Goal: Find contact information

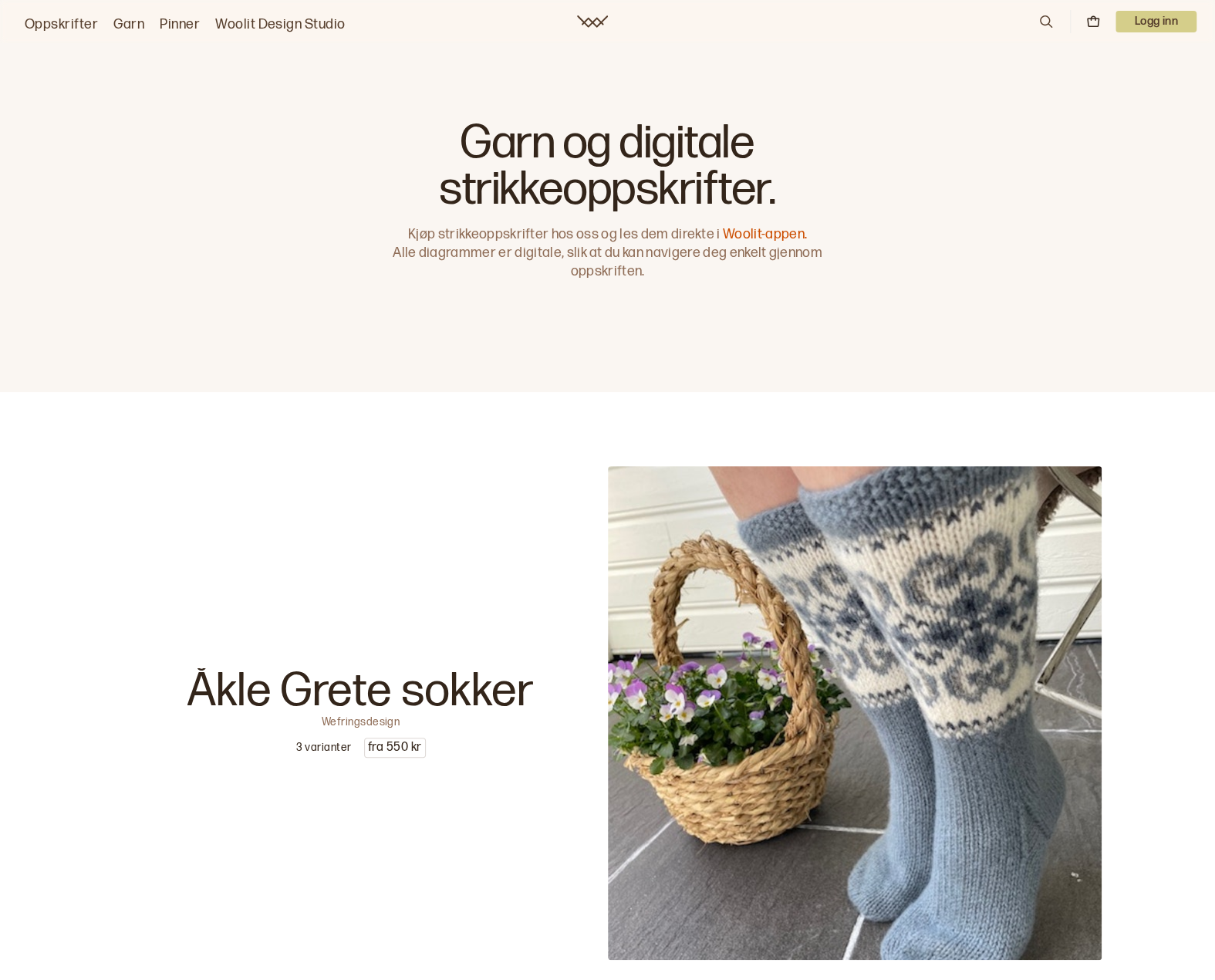
click at [253, 26] on link "Woolit Design Studio" at bounding box center [280, 25] width 130 height 22
click at [136, 29] on link "Garn" at bounding box center [129, 25] width 31 height 22
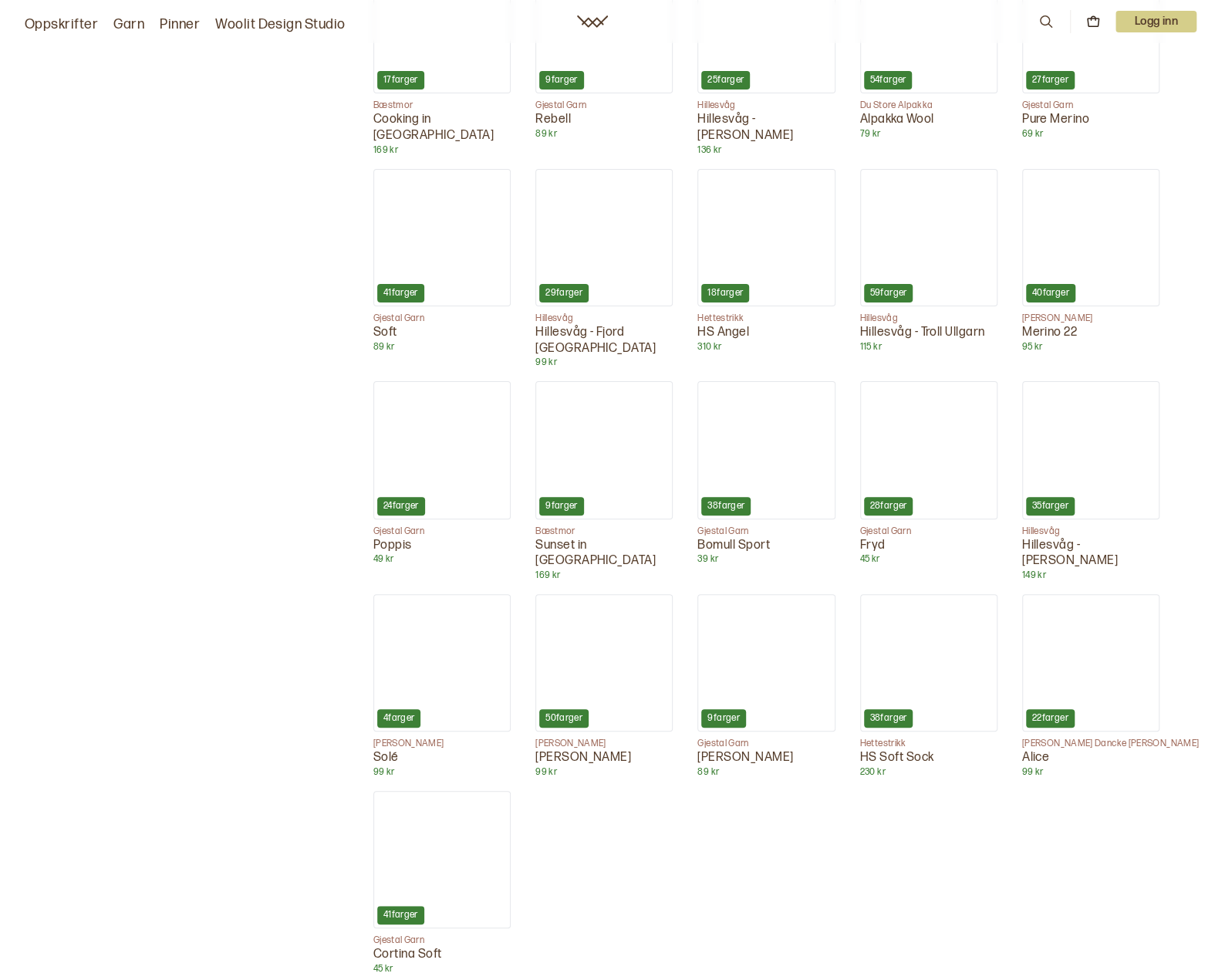
scroll to position [3913, 0]
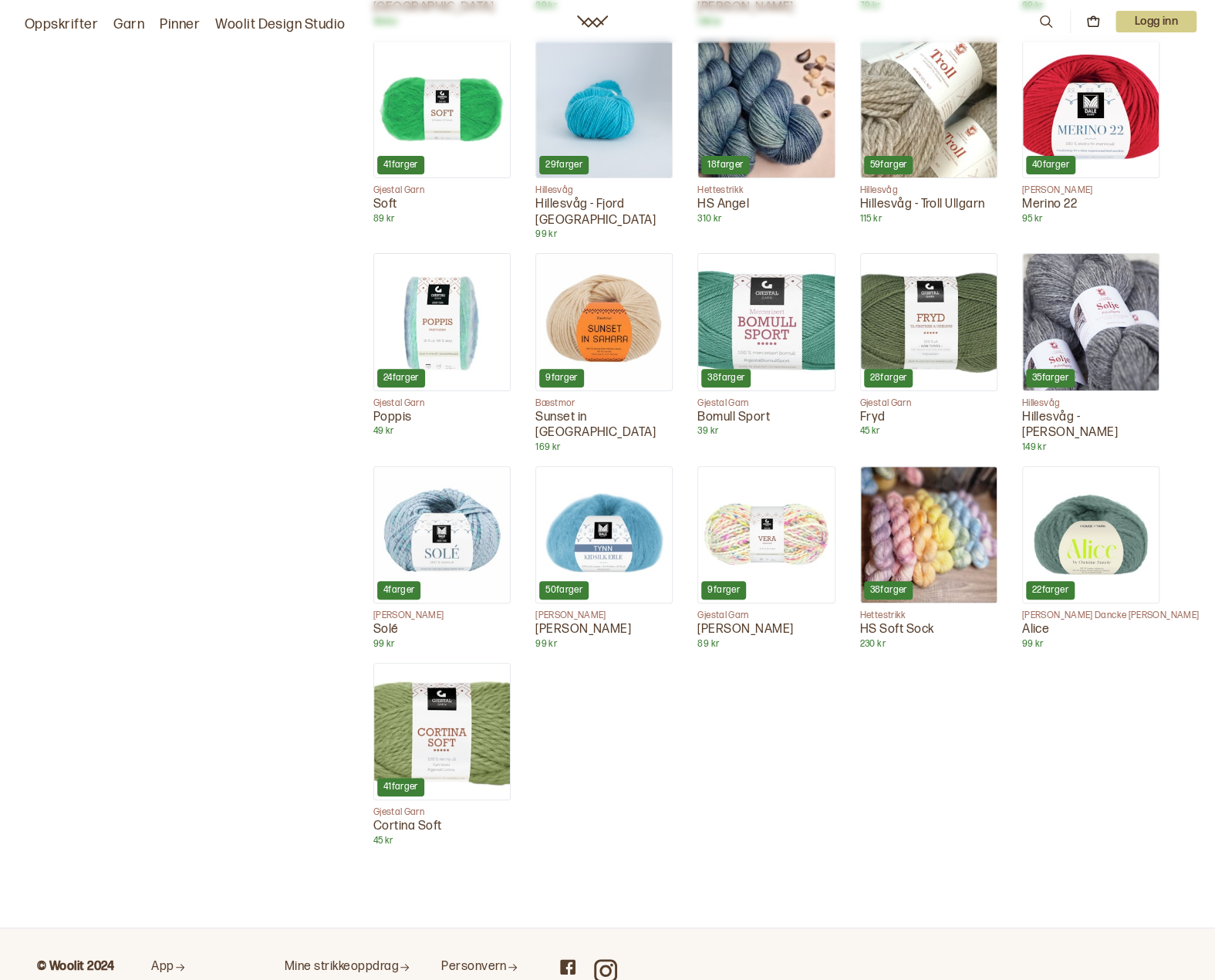
click at [571, 959] on icon at bounding box center [568, 967] width 15 height 15
